Goal: Information Seeking & Learning: Learn about a topic

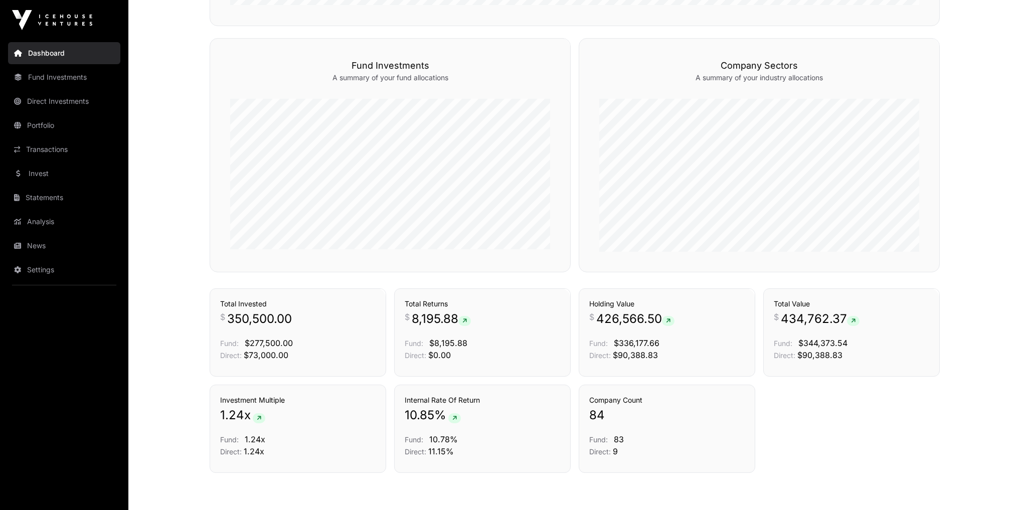
scroll to position [608, 0]
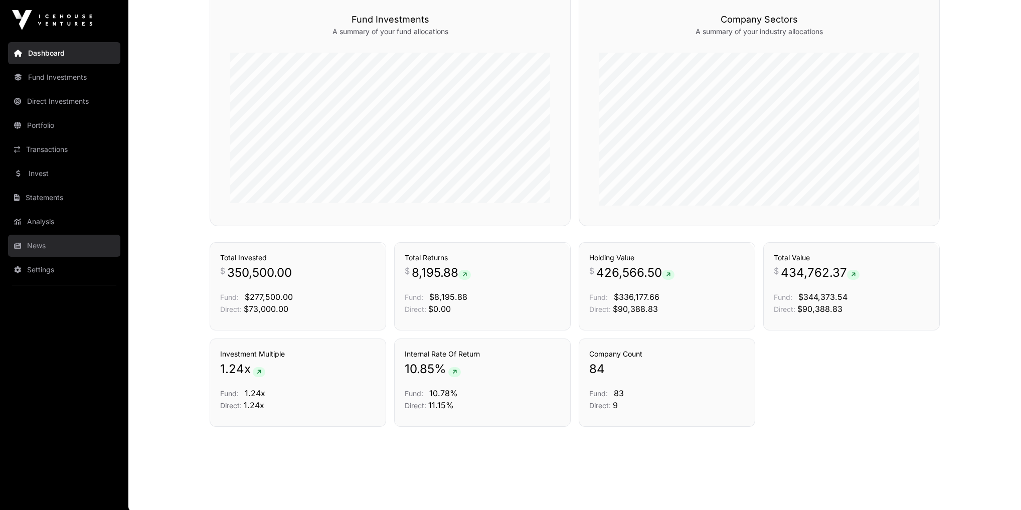
click at [55, 249] on link "News" at bounding box center [64, 246] width 112 height 22
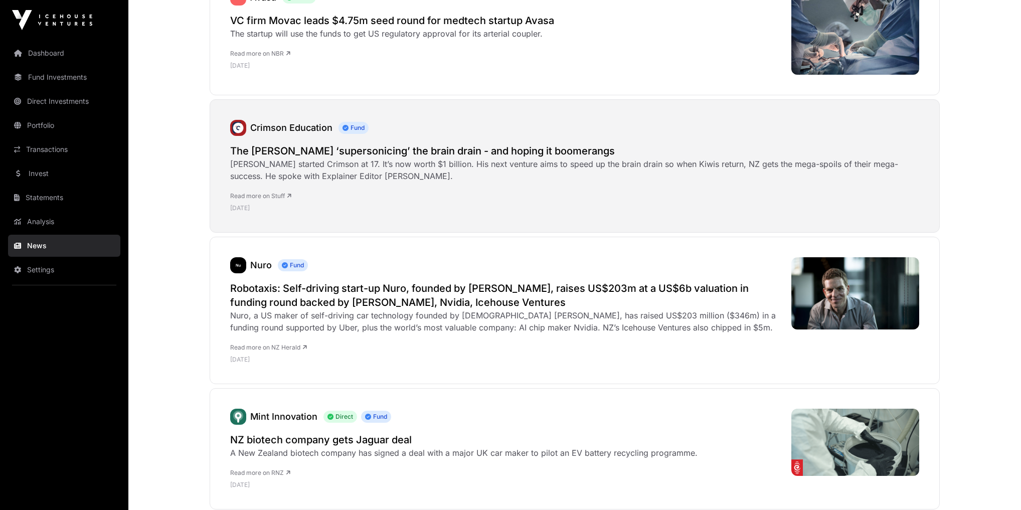
scroll to position [361, 0]
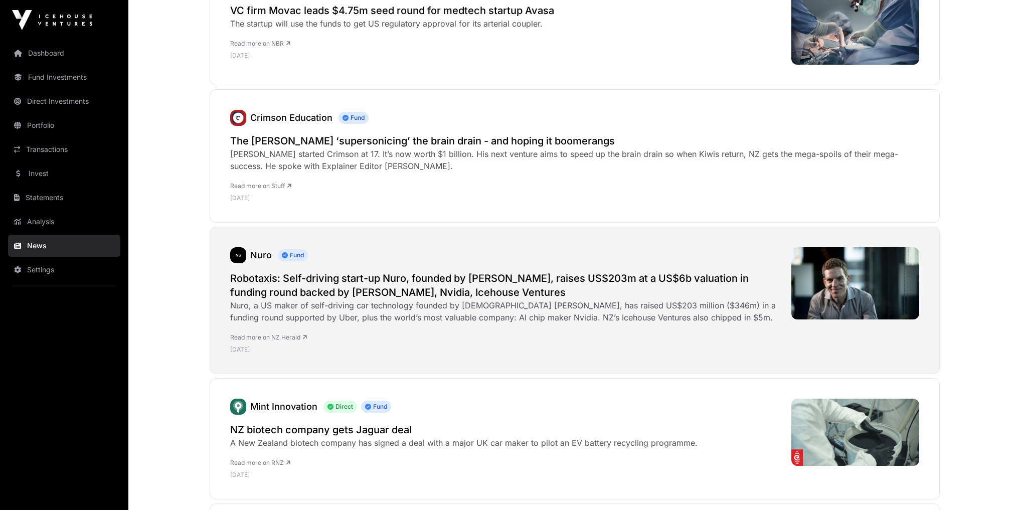
drag, startPoint x: 360, startPoint y: 270, endPoint x: 341, endPoint y: 278, distance: 20.7
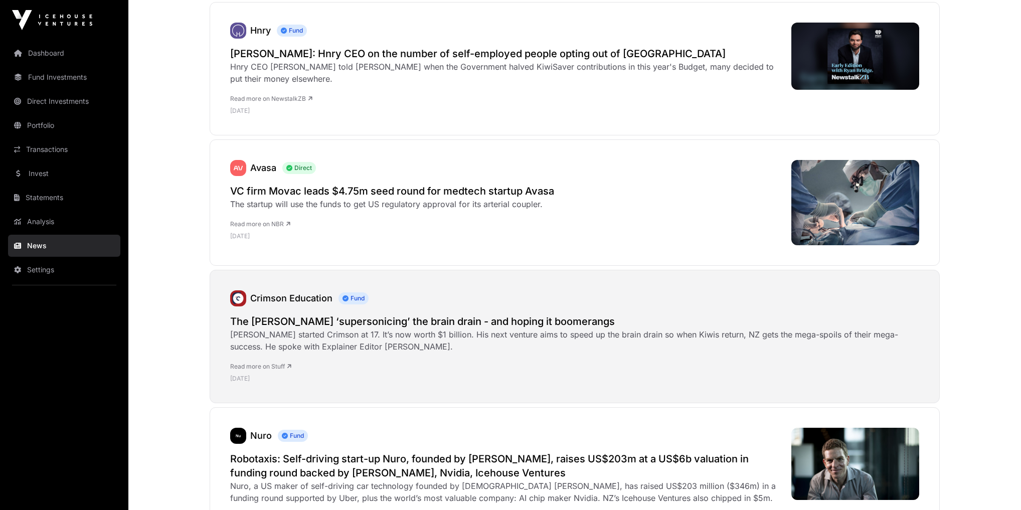
scroll to position [161, 0]
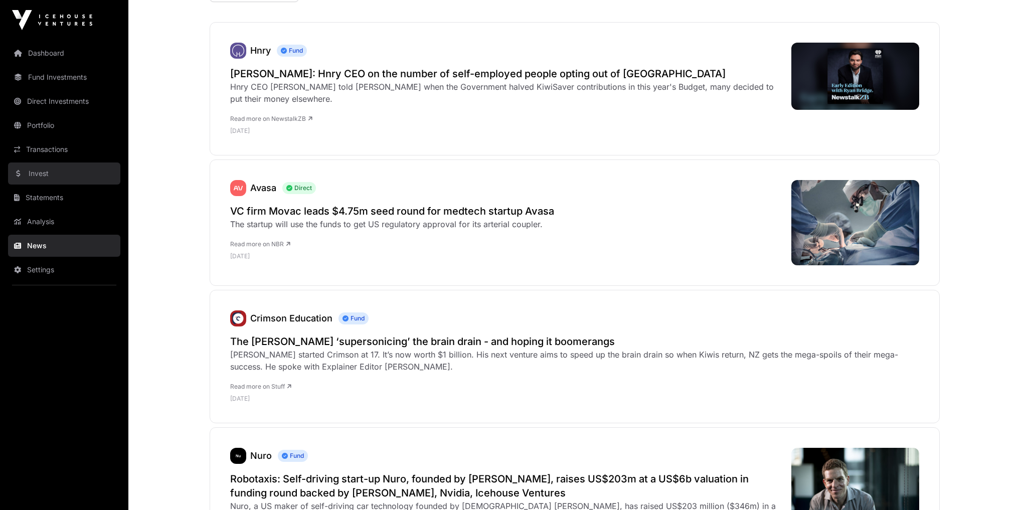
click at [40, 175] on link "Invest" at bounding box center [64, 174] width 112 height 22
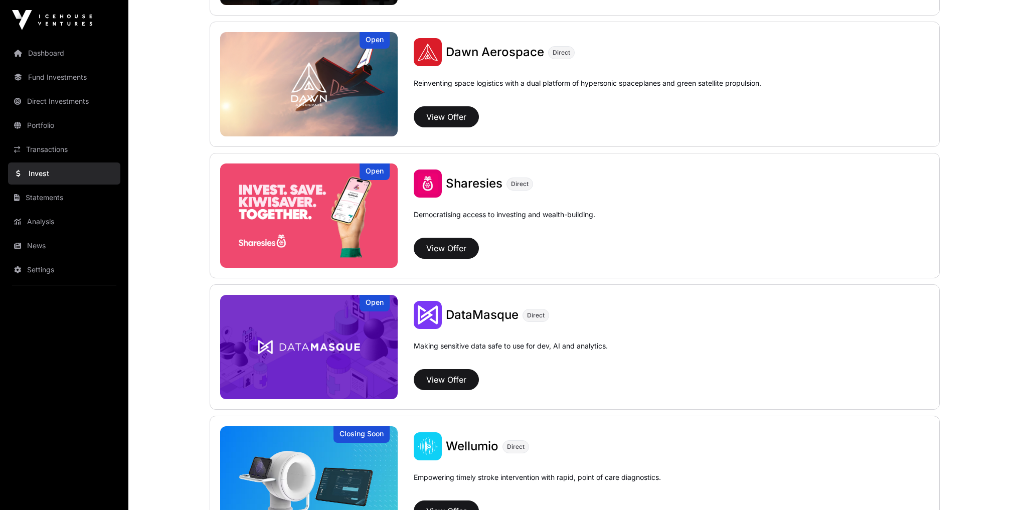
scroll to position [1403, 0]
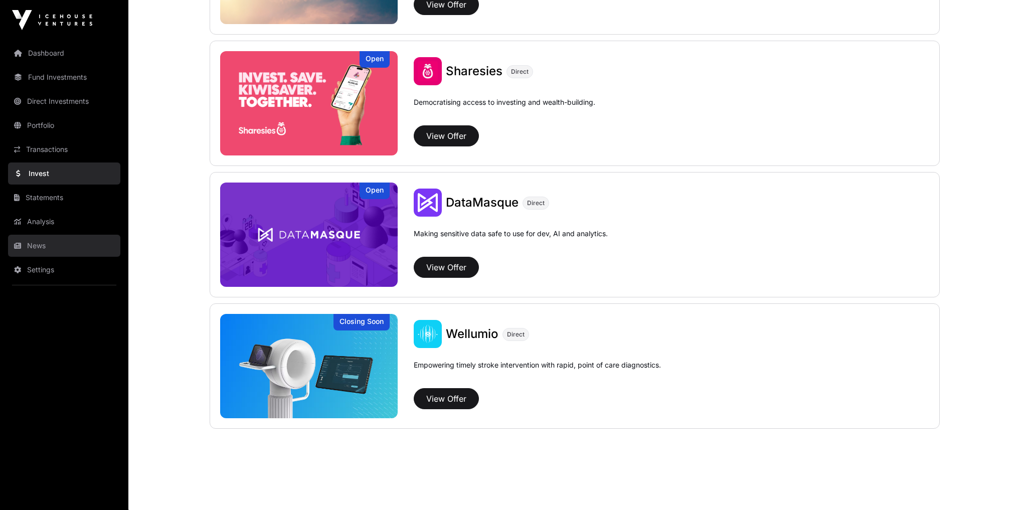
click at [52, 251] on link "News" at bounding box center [64, 246] width 112 height 22
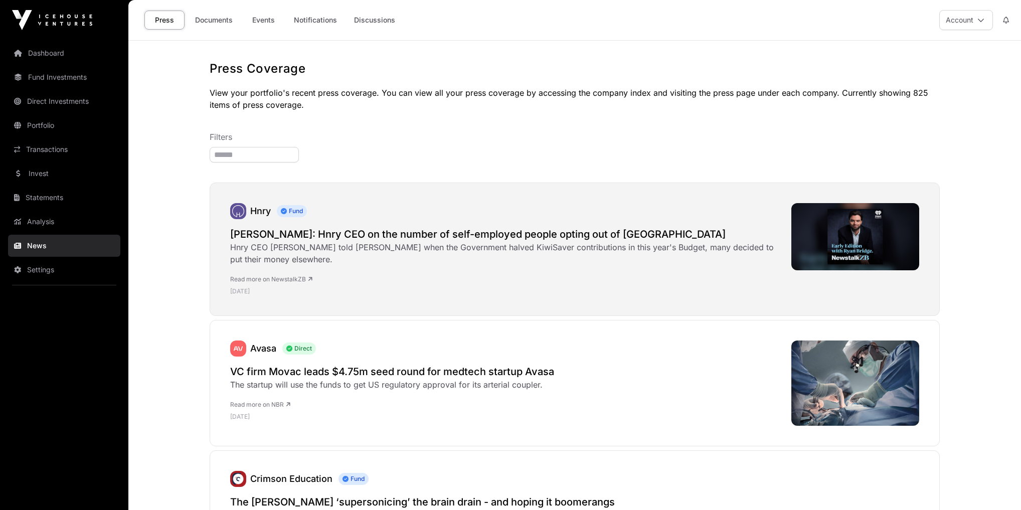
click at [291, 276] on link "Read more on NewstalkZB" at bounding box center [271, 279] width 82 height 8
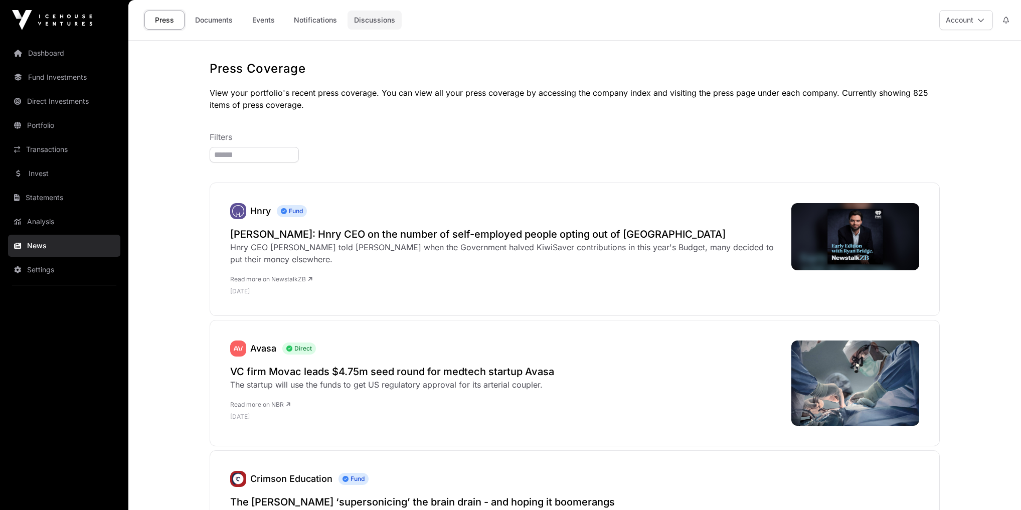
click at [376, 24] on link "Discussions" at bounding box center [375, 20] width 54 height 19
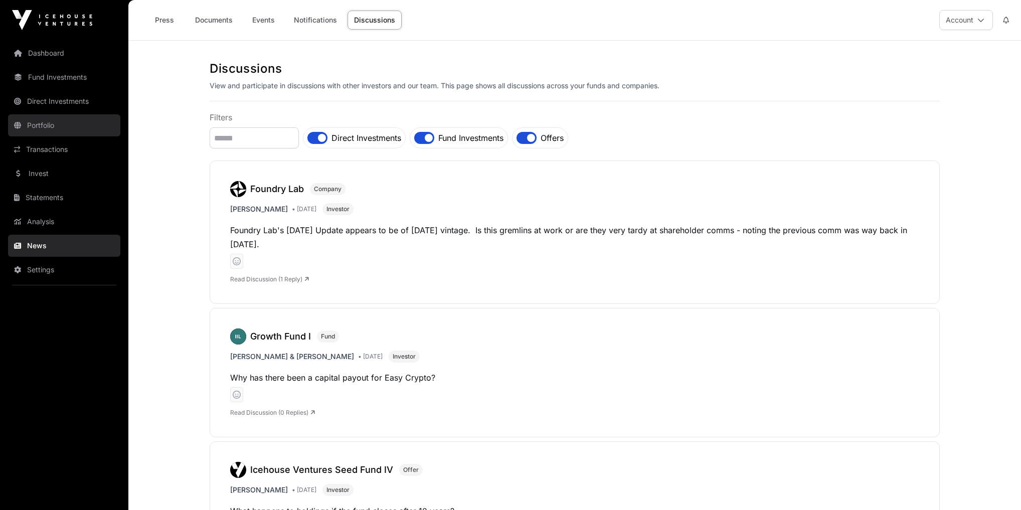
click at [55, 127] on link "Portfolio" at bounding box center [64, 125] width 112 height 22
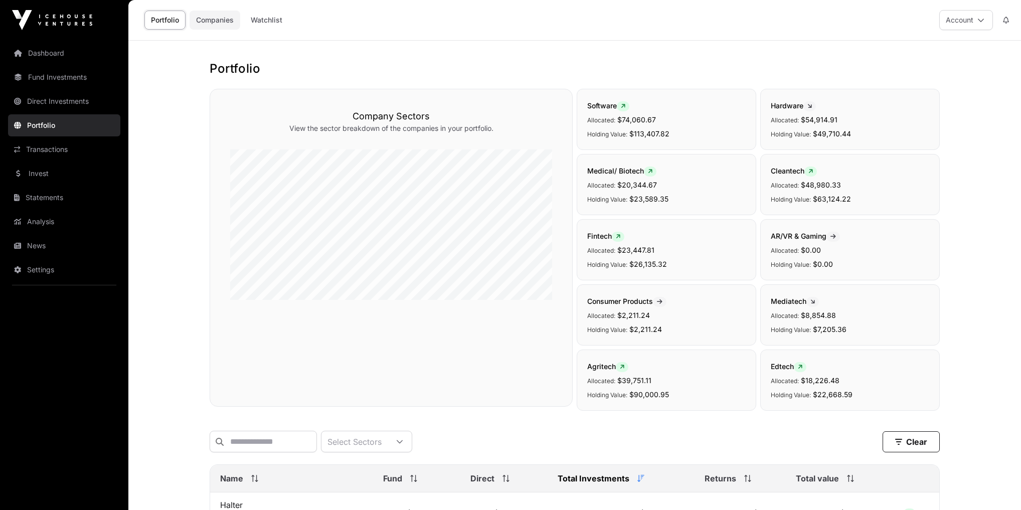
click at [229, 24] on link "Companies" at bounding box center [215, 20] width 51 height 19
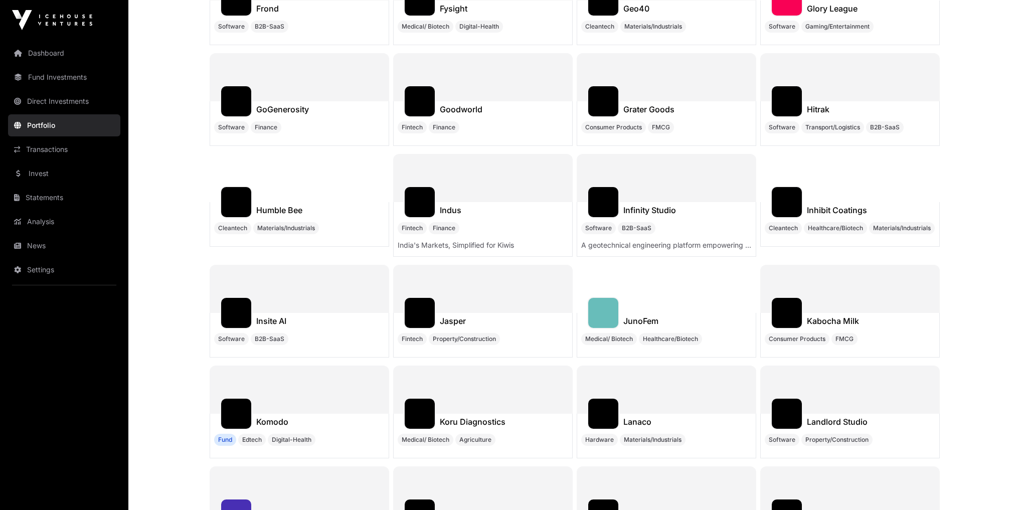
scroll to position [3973, 0]
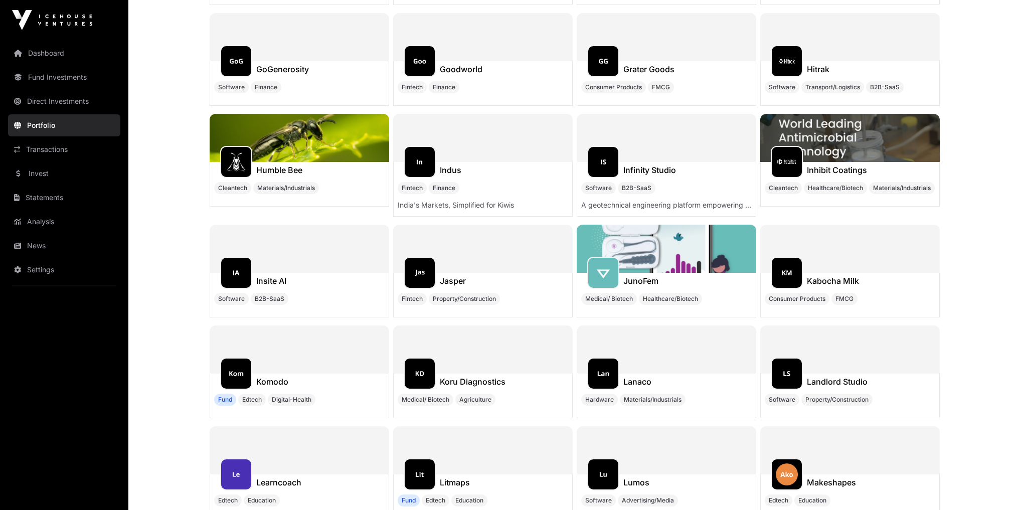
click at [345, 136] on img at bounding box center [300, 138] width 180 height 48
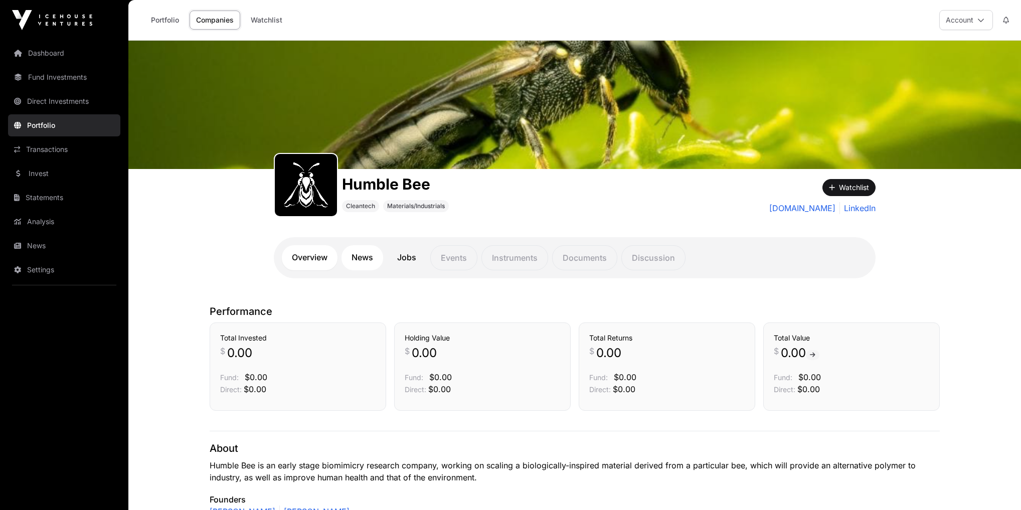
click at [365, 257] on link "News" at bounding box center [363, 257] width 42 height 25
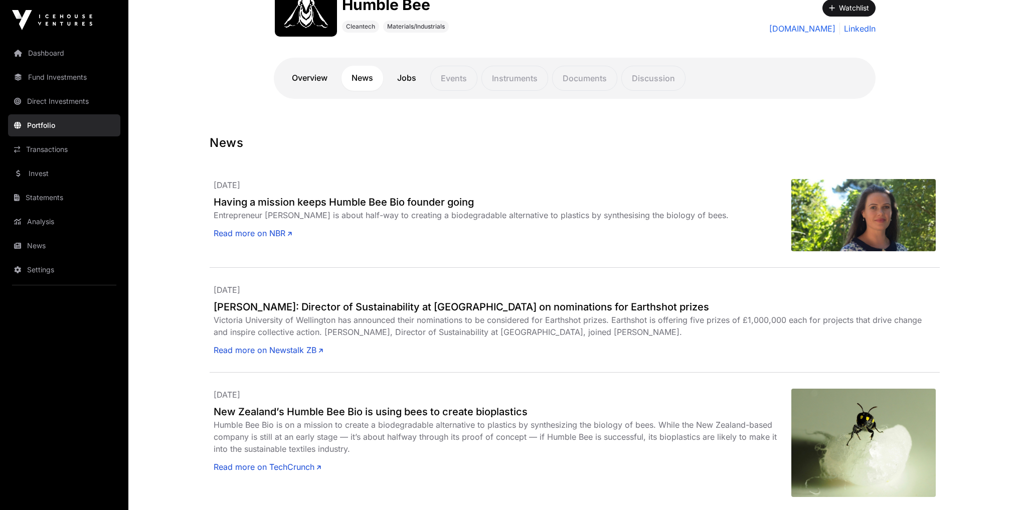
scroll to position [201, 0]
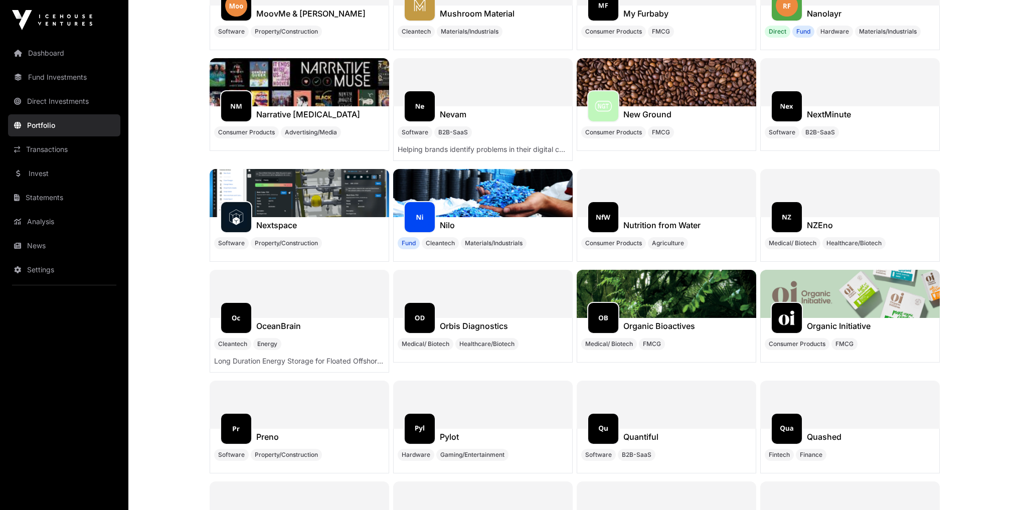
scroll to position [4775, 0]
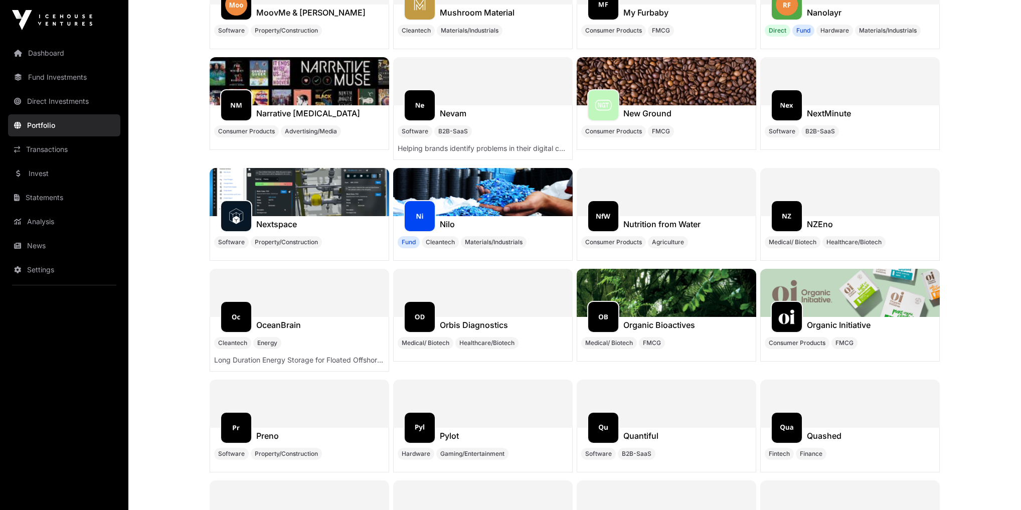
click at [893, 301] on img at bounding box center [850, 293] width 180 height 48
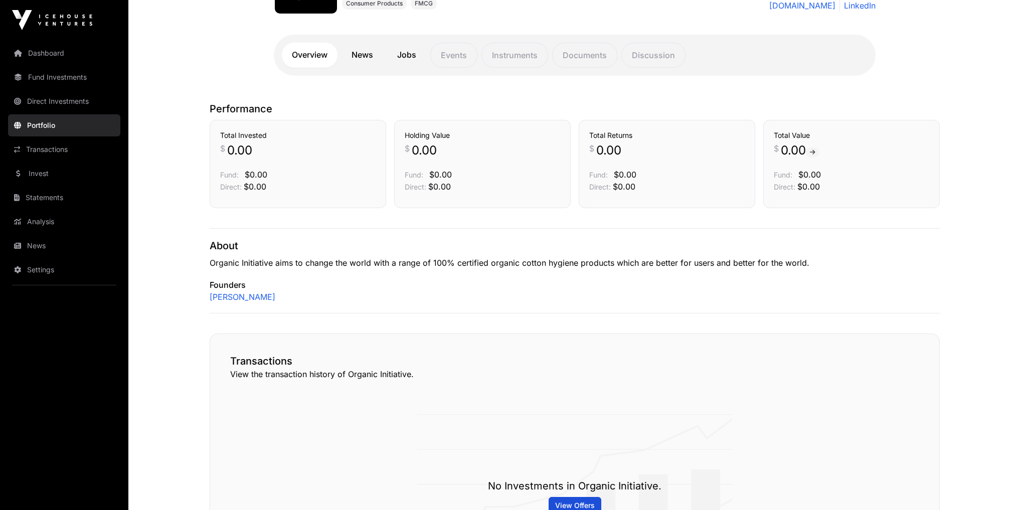
scroll to position [241, 0]
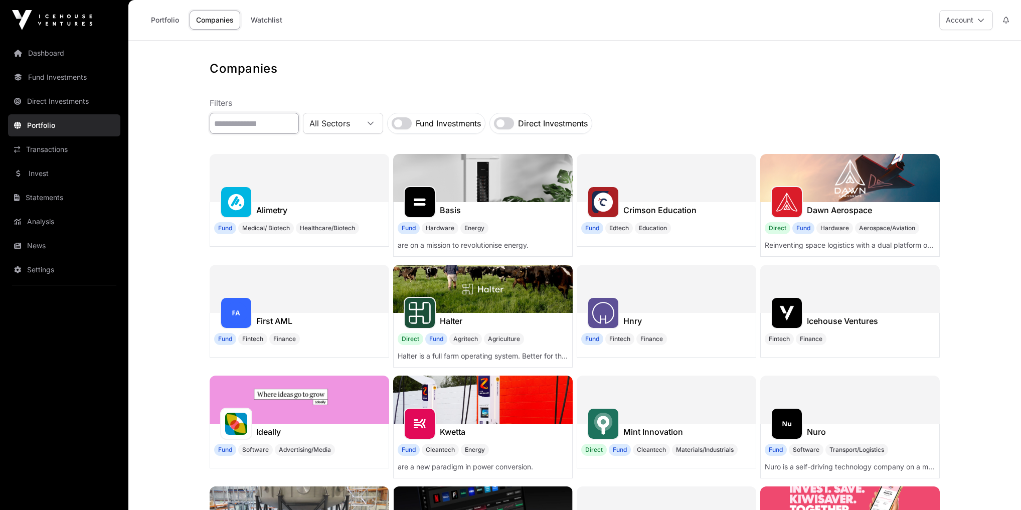
click at [263, 130] on input "text" at bounding box center [254, 123] width 89 height 21
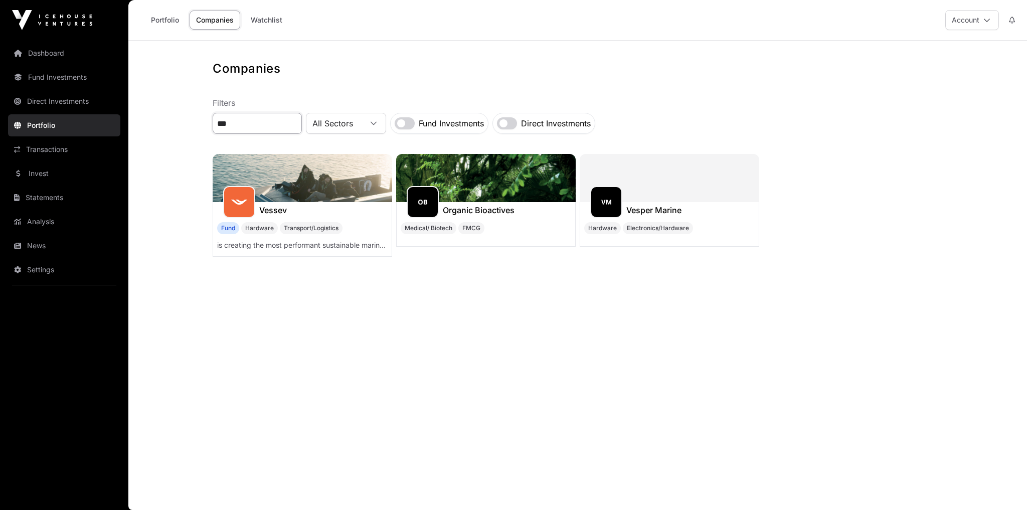
type input "***"
click at [331, 176] on img at bounding box center [303, 178] width 180 height 48
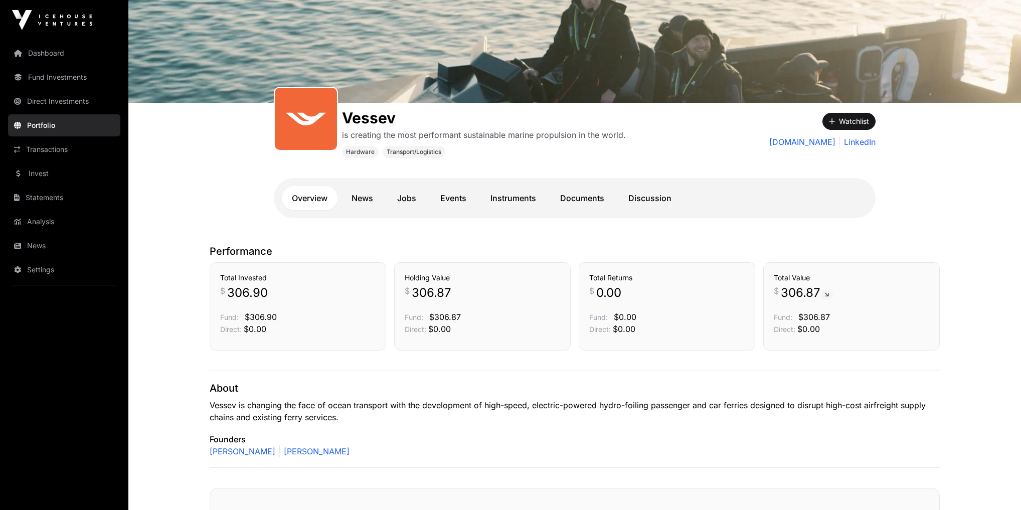
scroll to position [40, 0]
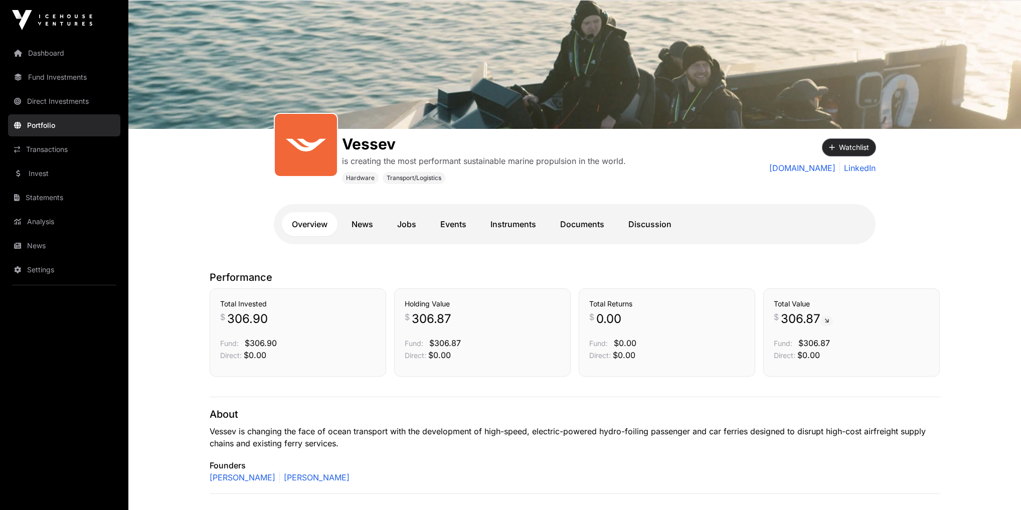
click at [843, 146] on button "Watchlist" at bounding box center [849, 147] width 53 height 17
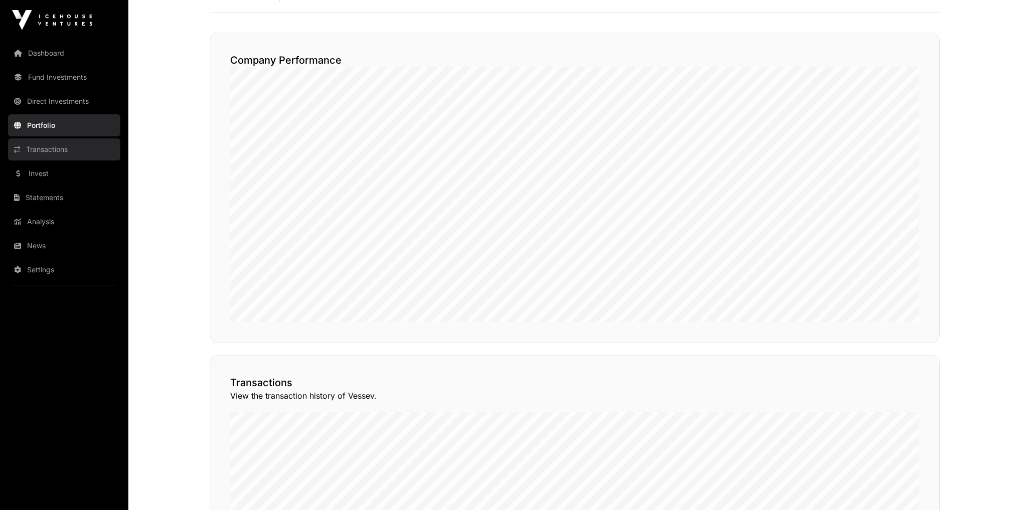
scroll to position [522, 0]
click at [63, 50] on link "Dashboard" at bounding box center [64, 53] width 112 height 22
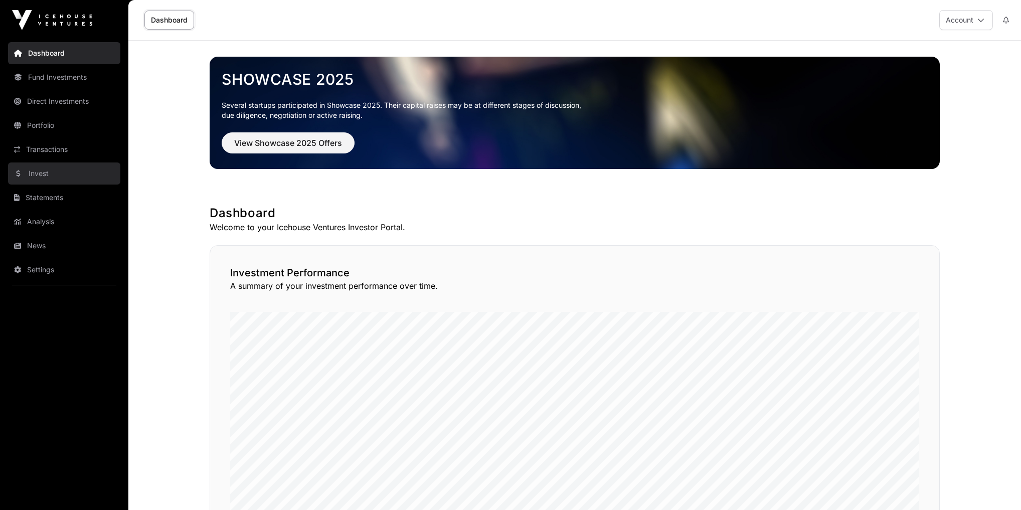
click at [50, 178] on link "Invest" at bounding box center [64, 174] width 112 height 22
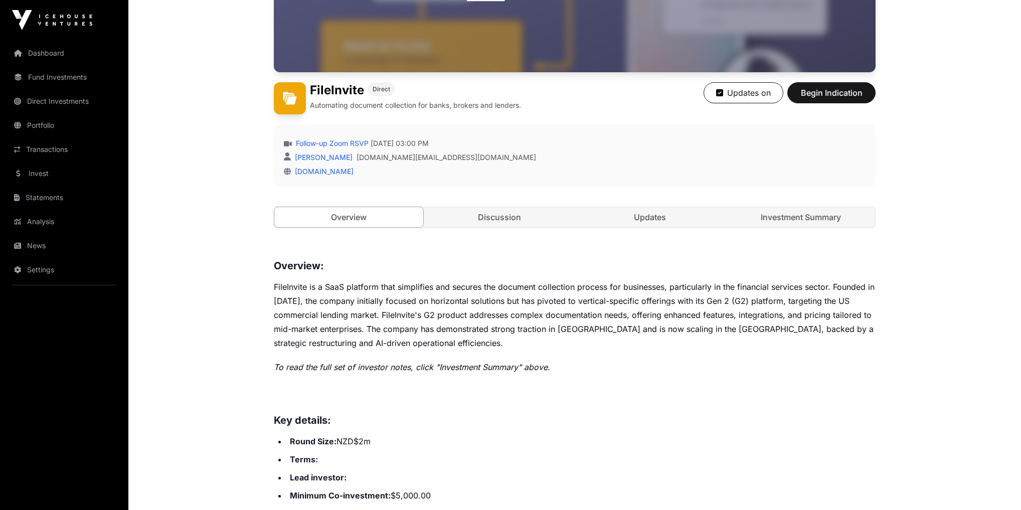
scroll to position [282, 0]
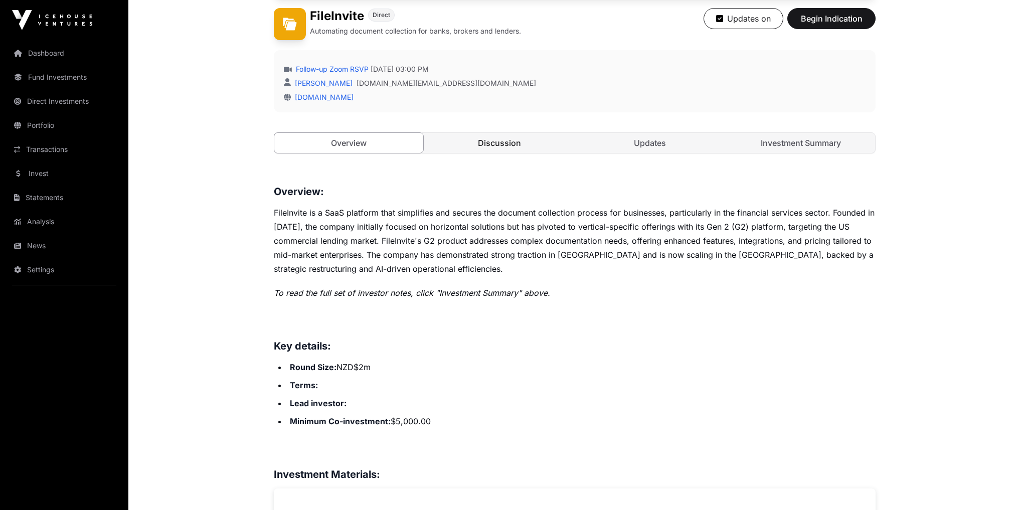
click at [491, 133] on link "Discussion" at bounding box center [499, 143] width 149 height 20
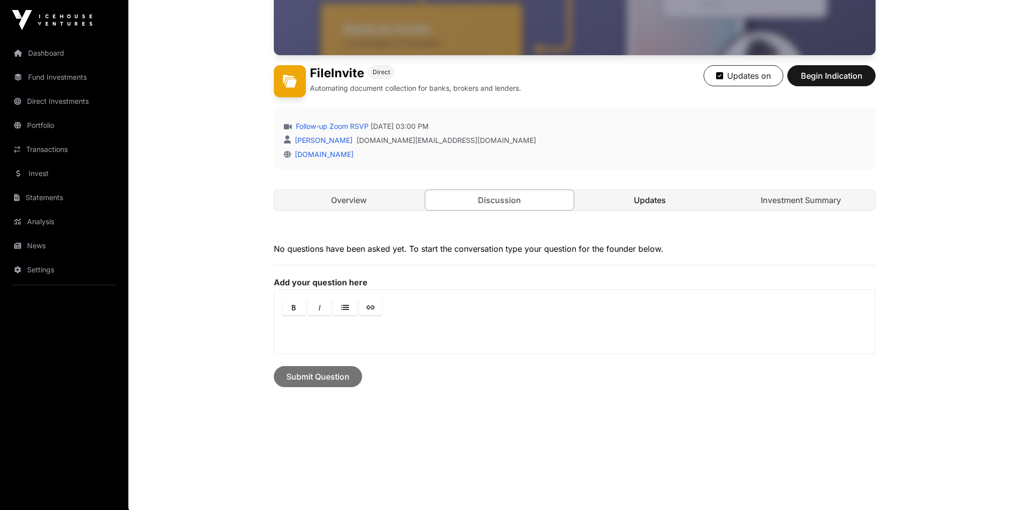
click at [653, 197] on link "Updates" at bounding box center [650, 200] width 149 height 20
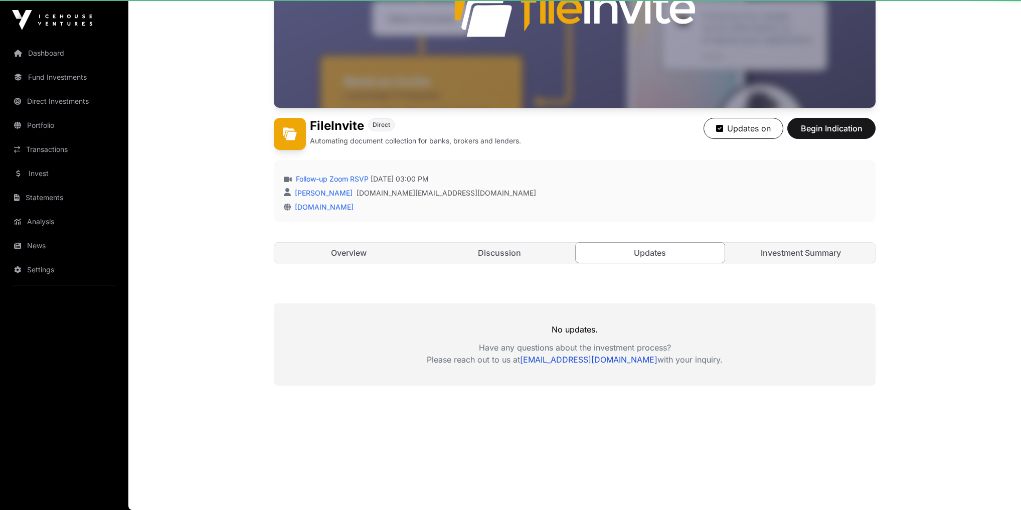
scroll to position [172, 0]
click at [793, 251] on link "Investment Summary" at bounding box center [801, 253] width 149 height 20
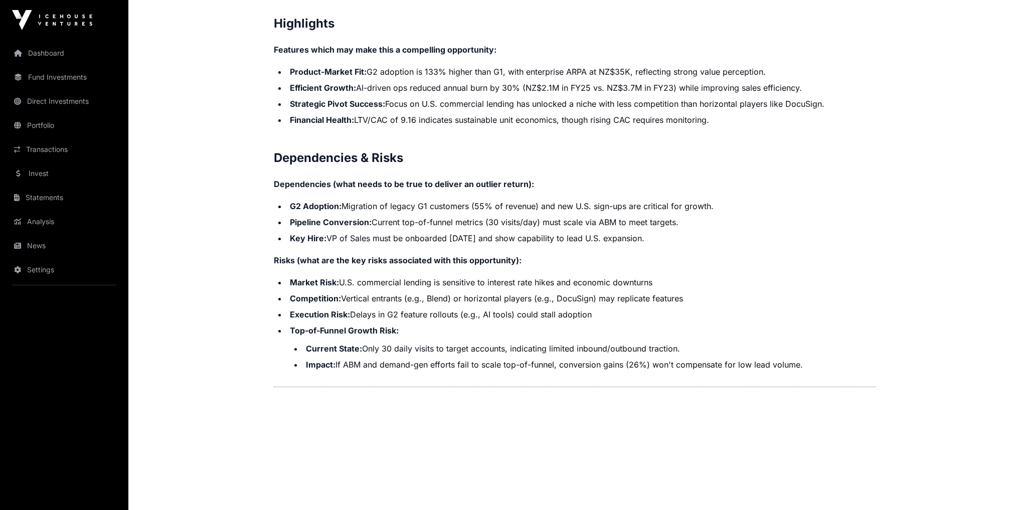
scroll to position [2001, 0]
